Goal: Task Accomplishment & Management: Manage account settings

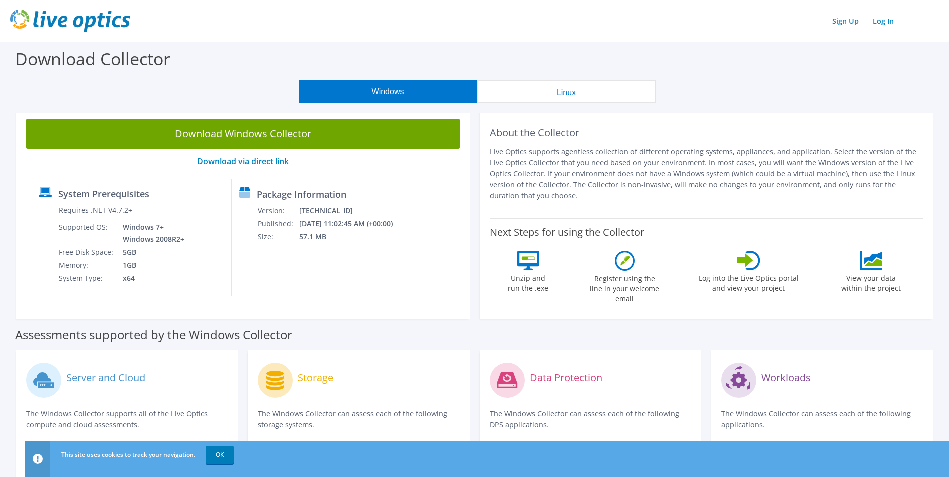
click at [246, 161] on link "Download via direct link" at bounding box center [243, 161] width 92 height 11
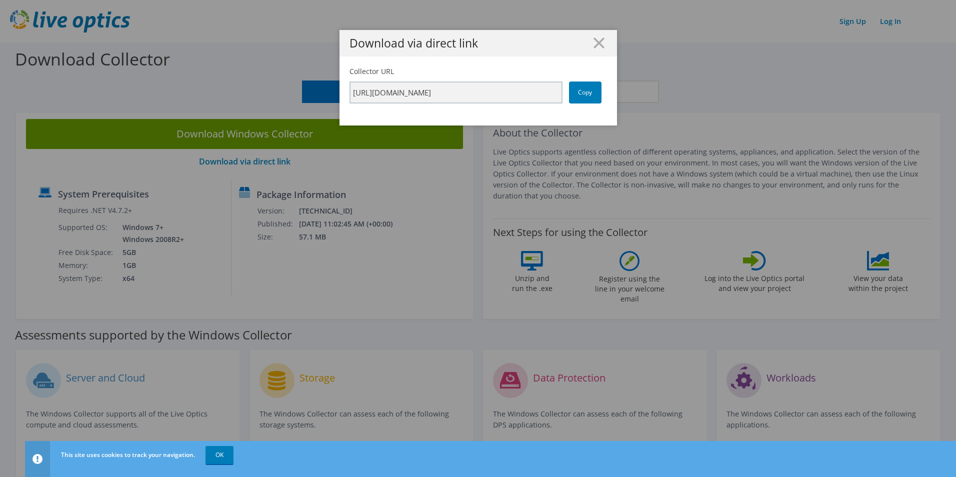
click at [234, 260] on div "Download via direct link Collector URL https://app.liveoptics.com/collector/dir…" at bounding box center [478, 238] width 956 height 417
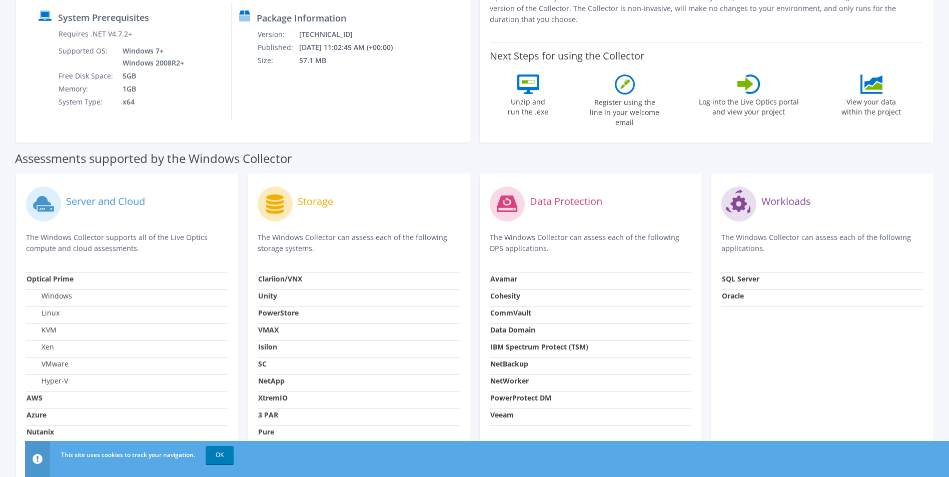
scroll to position [66, 0]
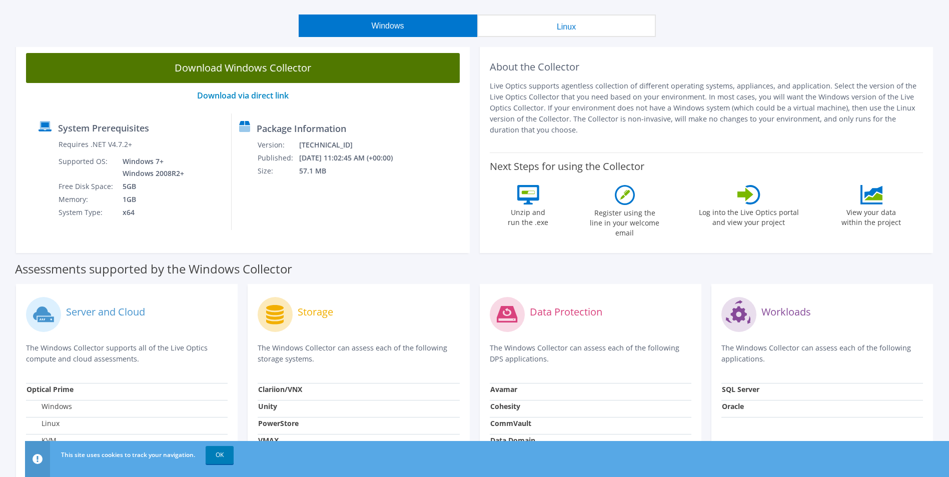
click at [234, 66] on link "Download Windows Collector" at bounding box center [243, 68] width 434 height 30
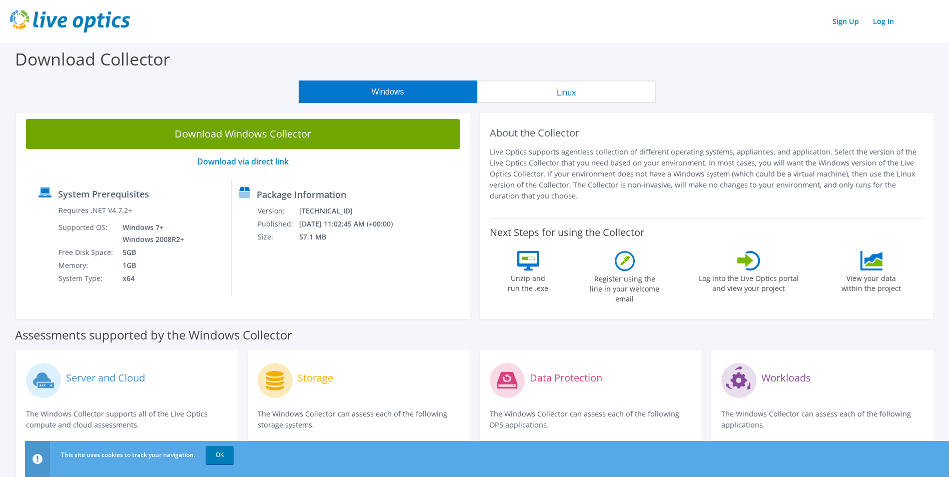
click at [59, 19] on img at bounding box center [70, 21] width 120 height 23
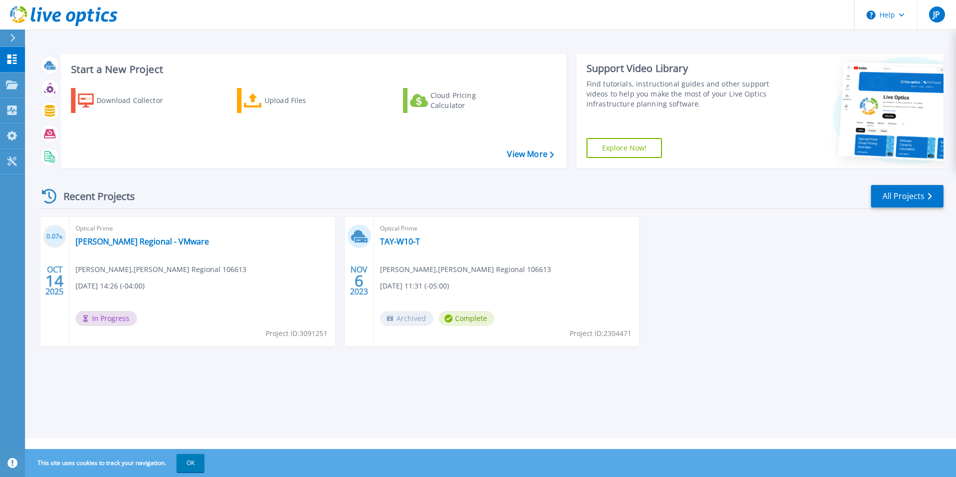
click at [222, 324] on div "Optical Prime Taylor Regional - VMware Jeff Perry , Taylor Regional 106613 10/1…" at bounding box center [203, 282] width 266 height 130
click at [117, 317] on span "In Progress" at bounding box center [107, 318] width 62 height 15
click at [103, 241] on link "[PERSON_NAME] Regional - VMware" at bounding box center [143, 242] width 134 height 10
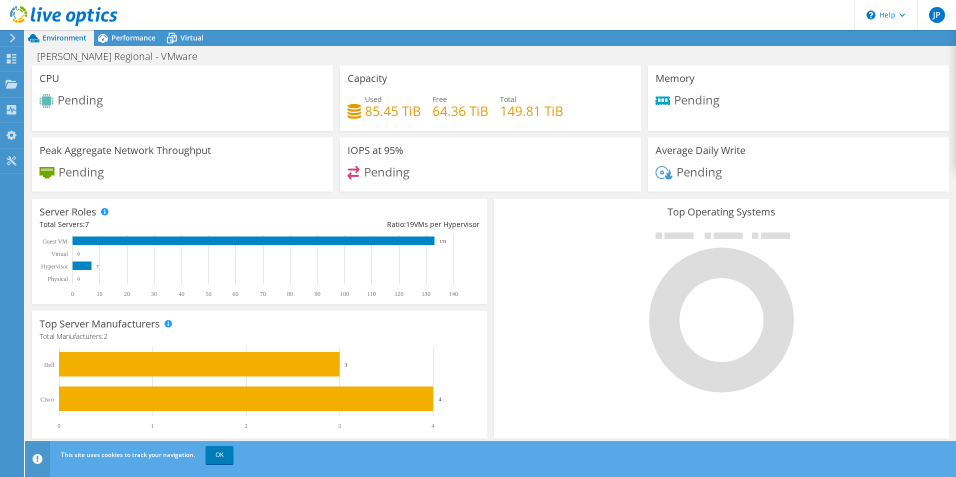
click at [39, 108] on div "CPU Pending" at bounding box center [182, 99] width 301 height 66
click at [8, 110] on icon at bounding box center [12, 110] width 12 height 10
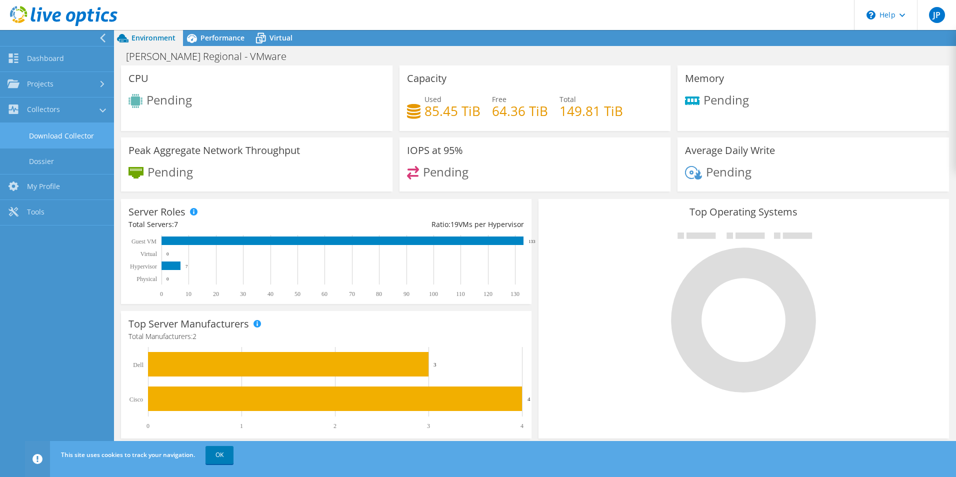
click at [54, 135] on link "Download Collector" at bounding box center [57, 136] width 114 height 26
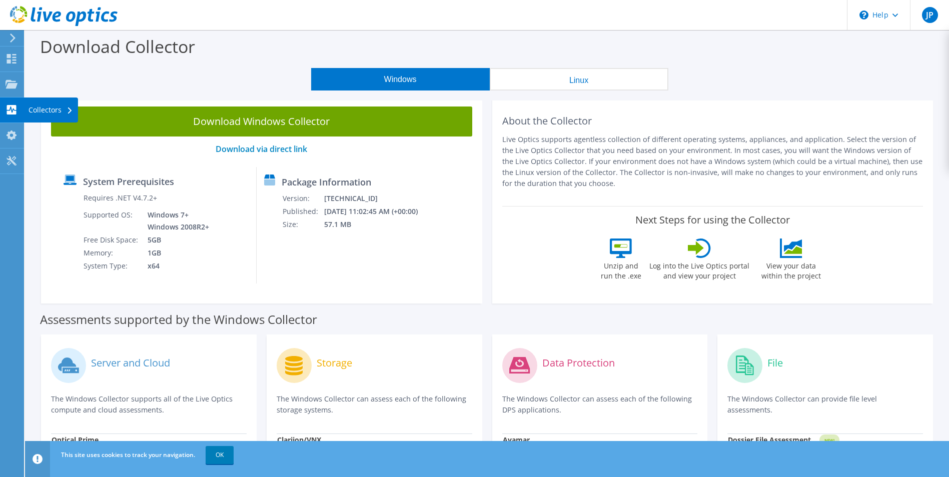
click at [11, 111] on use at bounding box center [12, 110] width 10 height 10
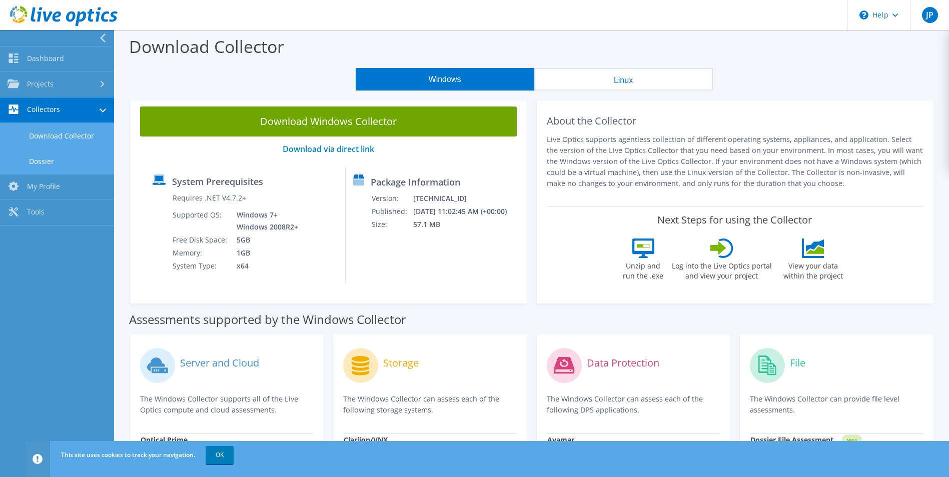
click at [38, 161] on link "Dossier" at bounding box center [57, 162] width 114 height 26
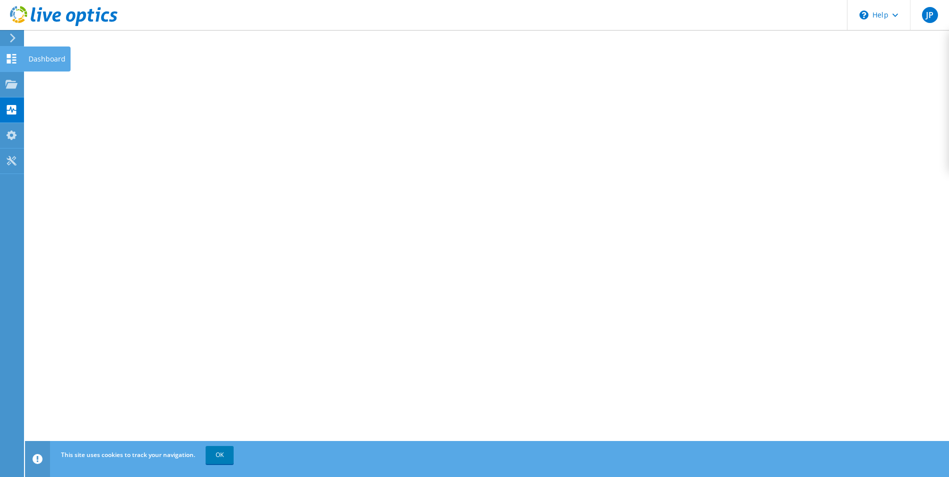
click at [17, 58] on icon at bounding box center [12, 59] width 12 height 10
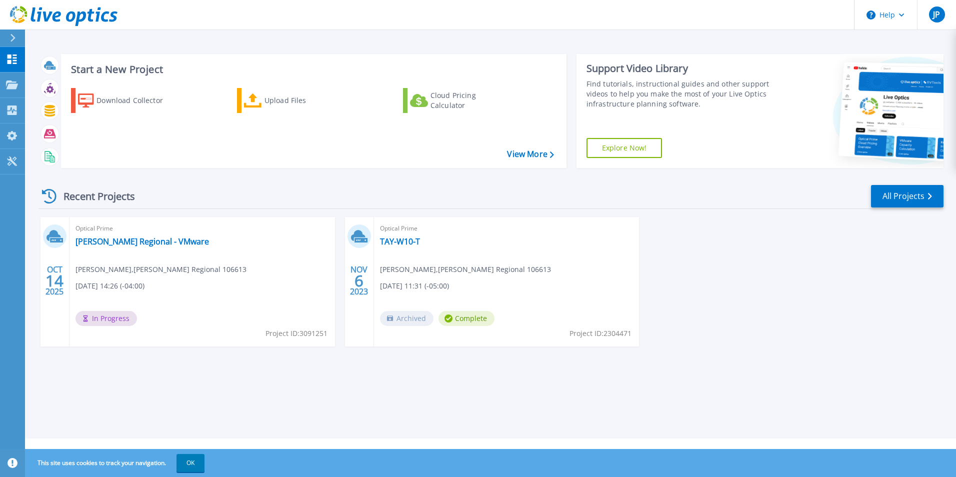
click at [51, 194] on icon at bounding box center [49, 196] width 15 height 15
click at [911, 197] on link "All Projects" at bounding box center [907, 196] width 73 height 23
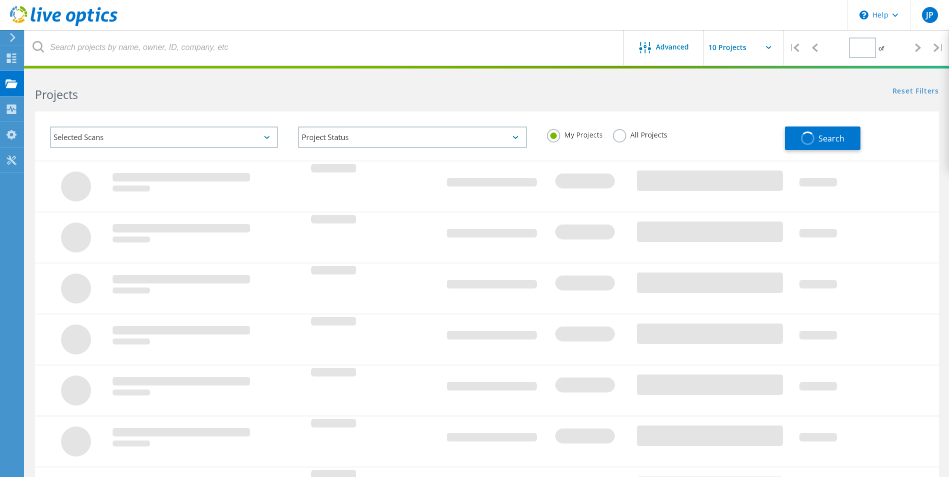
type input "1"
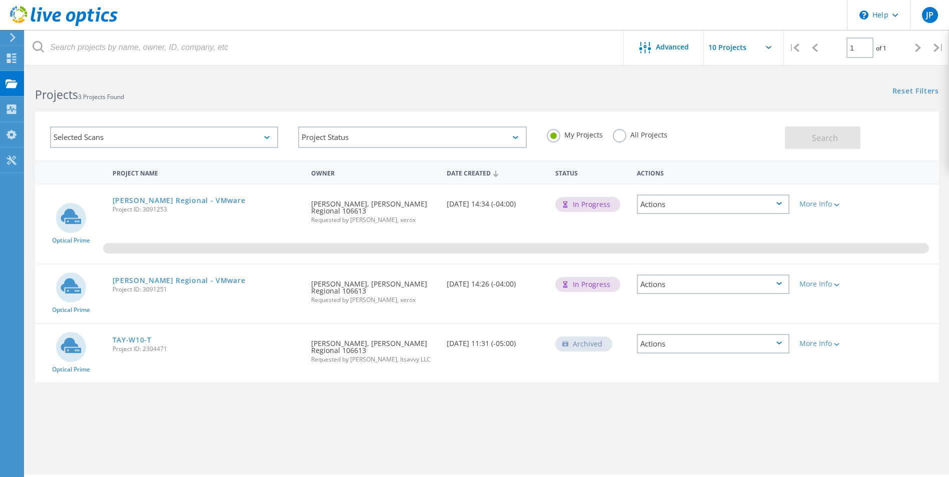
click at [752, 279] on div "Actions" at bounding box center [713, 285] width 153 height 20
click at [11, 37] on icon at bounding box center [13, 37] width 8 height 9
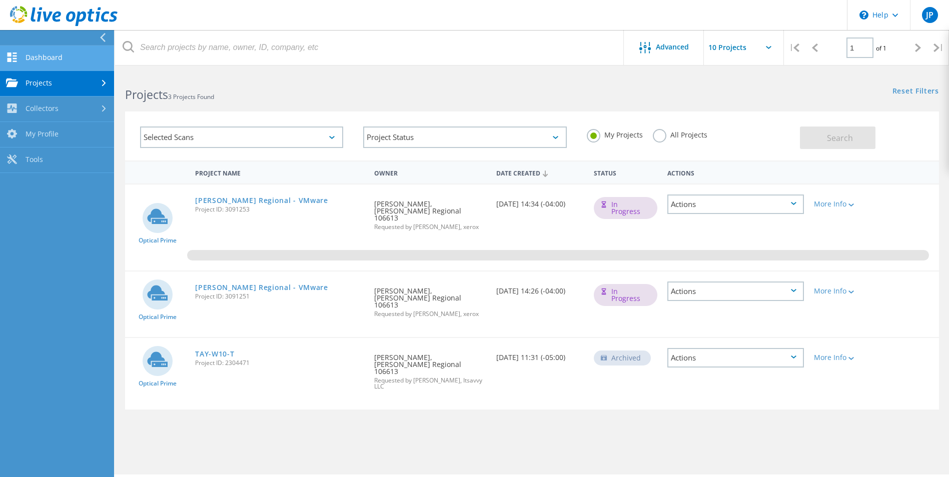
click at [48, 57] on link "Dashboard" at bounding box center [57, 59] width 114 height 26
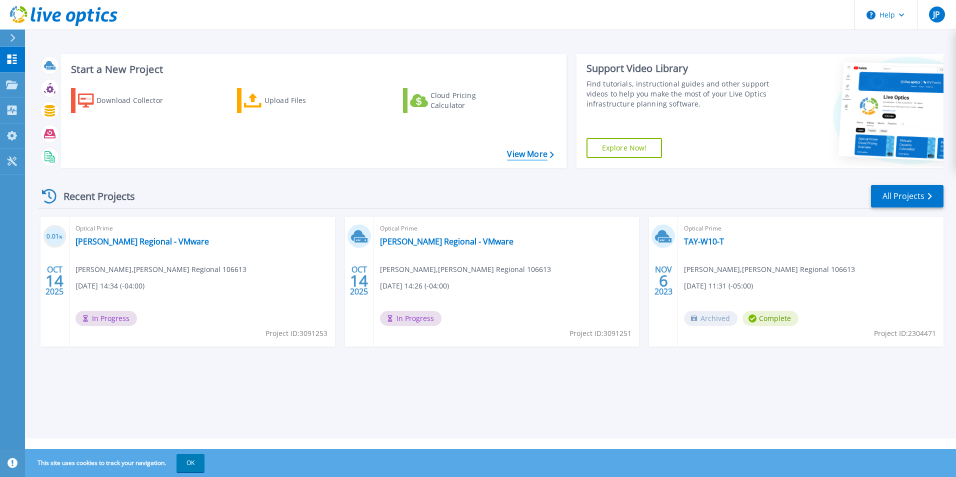
click at [534, 154] on link "View More" at bounding box center [530, 155] width 47 height 10
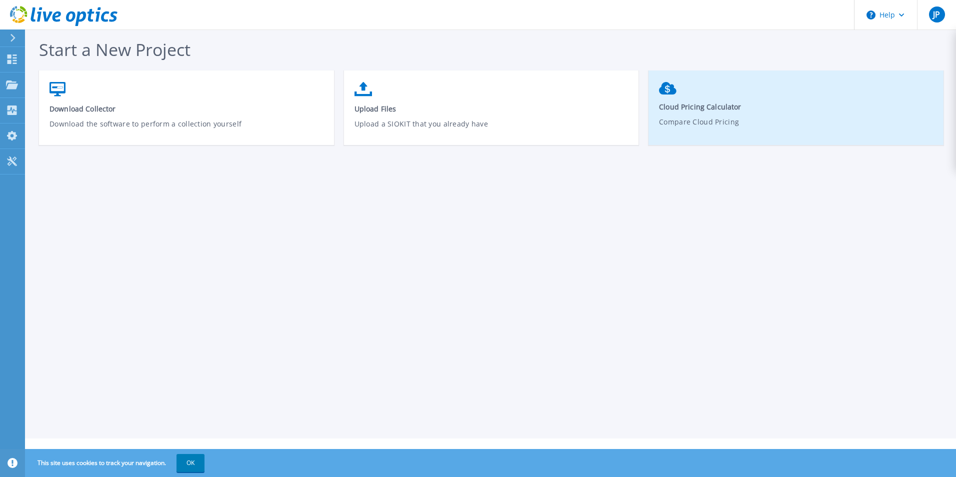
click at [696, 110] on span "Cloud Pricing Calculator" at bounding box center [796, 107] width 275 height 10
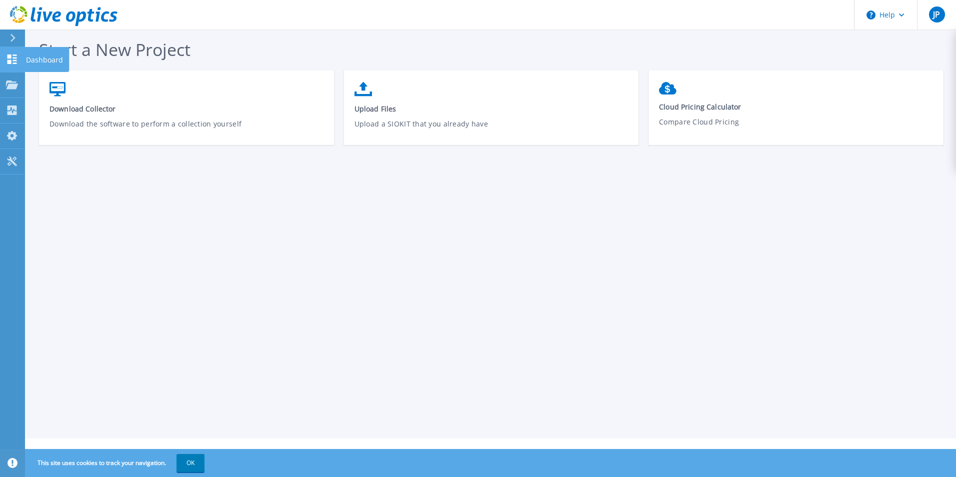
click at [9, 55] on icon at bounding box center [12, 60] width 12 height 10
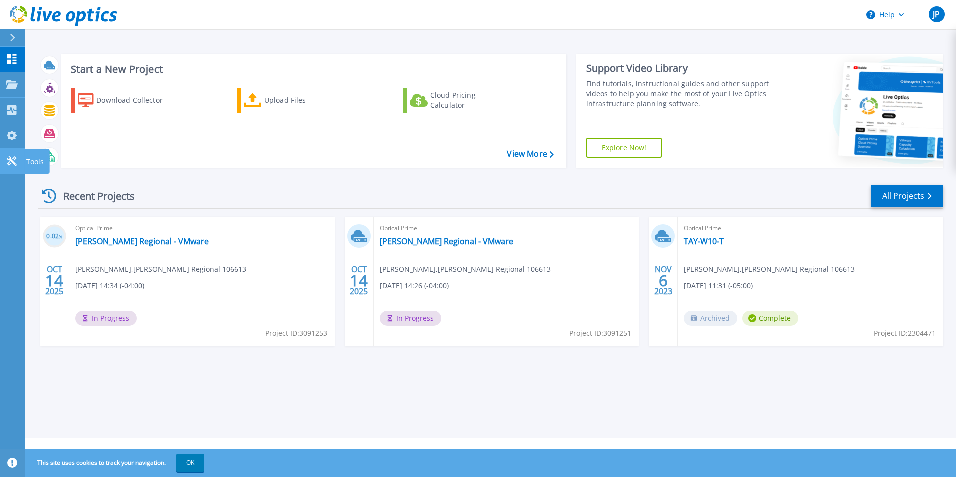
click at [14, 163] on icon at bounding box center [12, 162] width 10 height 10
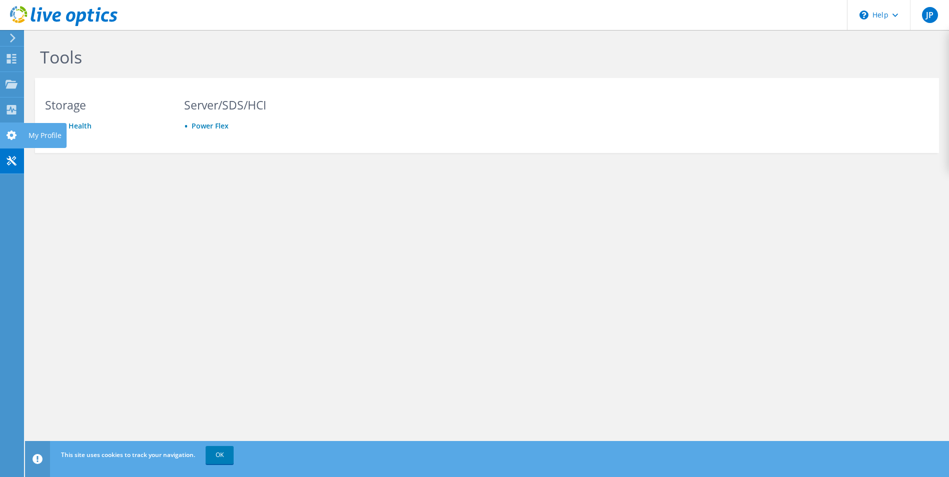
click at [9, 136] on use at bounding box center [12, 136] width 10 height 10
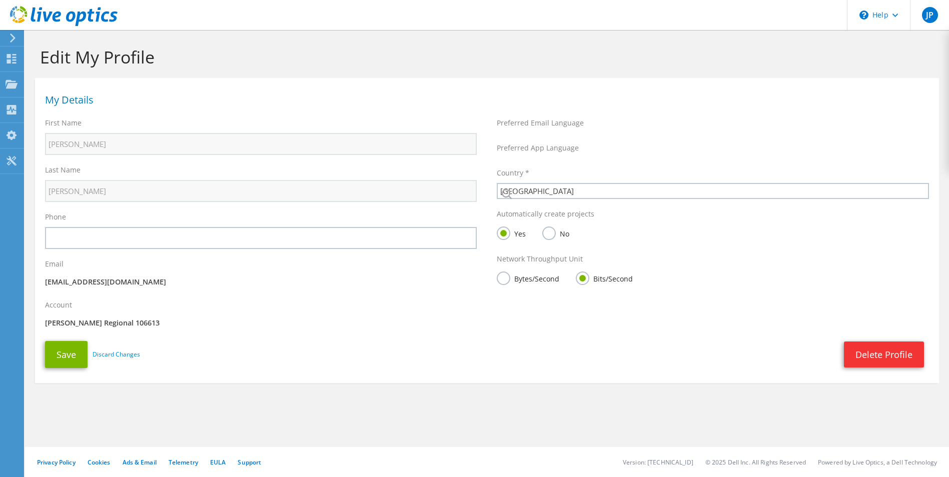
select select "224"
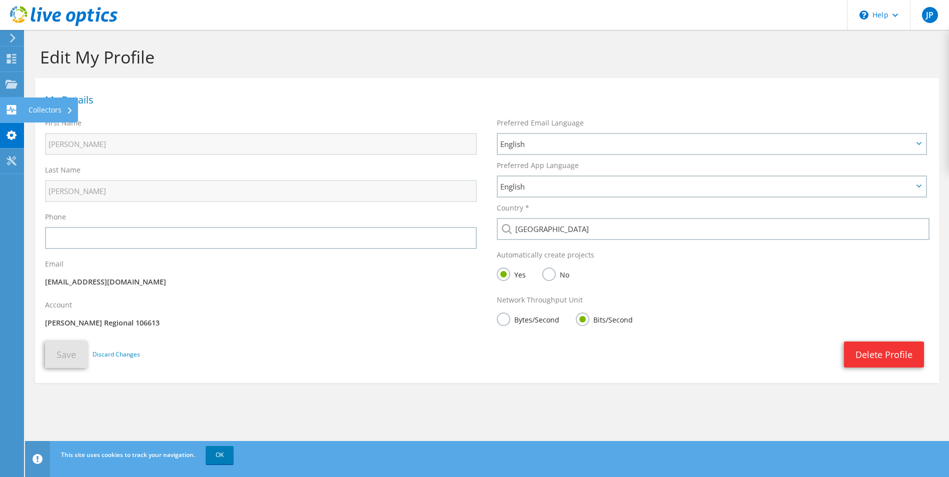
click at [12, 107] on use at bounding box center [12, 110] width 10 height 10
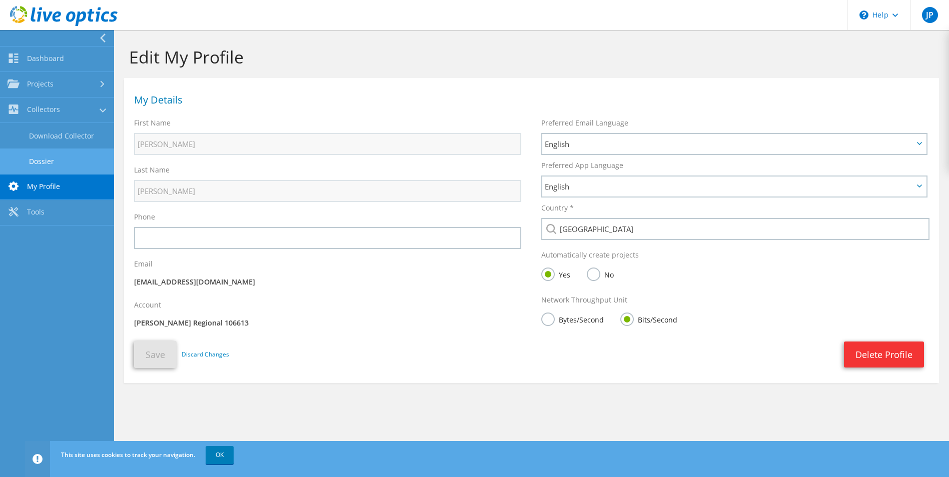
click at [37, 162] on link "Dossier" at bounding box center [57, 162] width 114 height 26
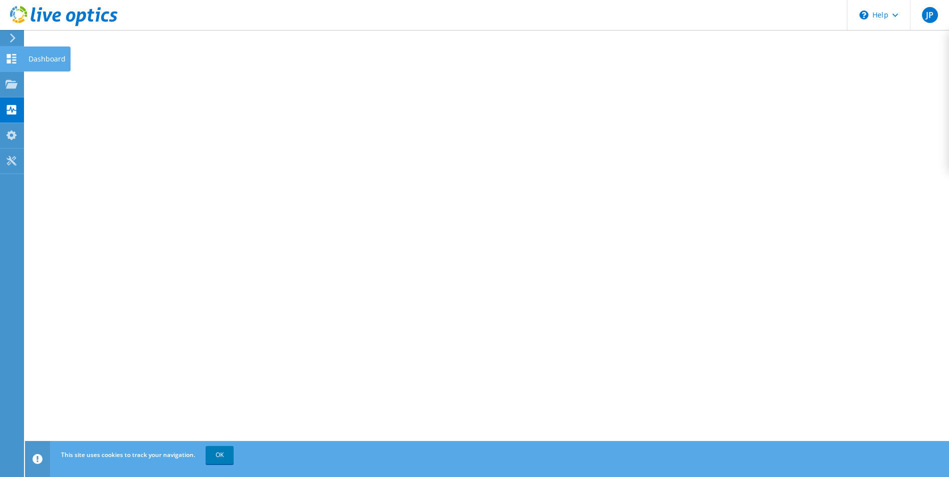
click at [10, 55] on use at bounding box center [12, 59] width 10 height 10
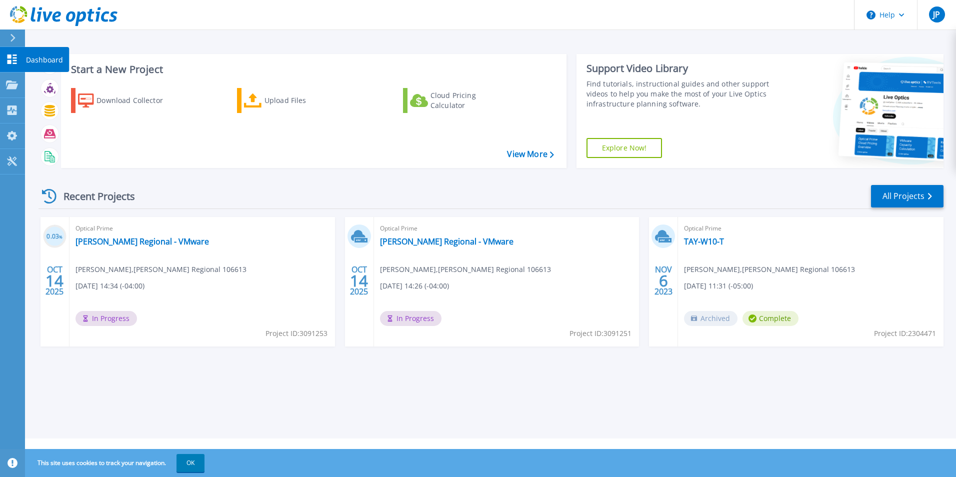
click at [10, 56] on icon at bounding box center [13, 60] width 10 height 10
